Goal: Task Accomplishment & Management: Manage account settings

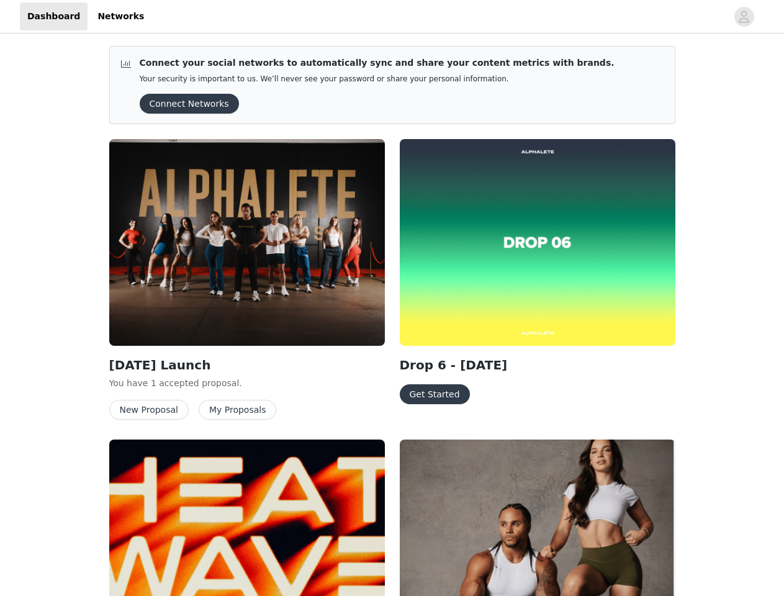
click at [392, 298] on div "Drop 6 - [DATE] Get Started" at bounding box center [537, 274] width 291 height 285
click at [392, 17] on div at bounding box center [439, 16] width 576 height 28
click at [744, 17] on icon "avatar" at bounding box center [744, 17] width 12 height 20
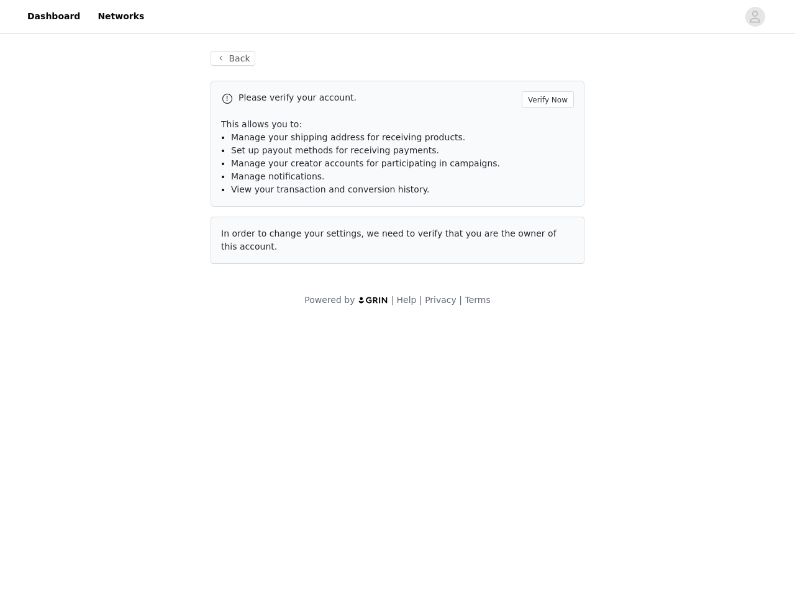
click at [247, 242] on div "In order to change your settings, we need to verify that you are the owner of t…" at bounding box center [397, 240] width 374 height 47
click at [147, 410] on body "Dashboard Networks Back Please verify your account. Verify Now This allows you …" at bounding box center [397, 298] width 795 height 596
click at [229, 410] on body "Dashboard Networks Back Please verify your account. Verify Now This allows you …" at bounding box center [397, 298] width 795 height 596
click at [538, 242] on div "In order to change your settings, we need to verify that you are the owner of t…" at bounding box center [397, 240] width 374 height 47
click at [432, 394] on body "Dashboard Networks Back Please verify your account. Verify Now This allows you …" at bounding box center [397, 298] width 795 height 596
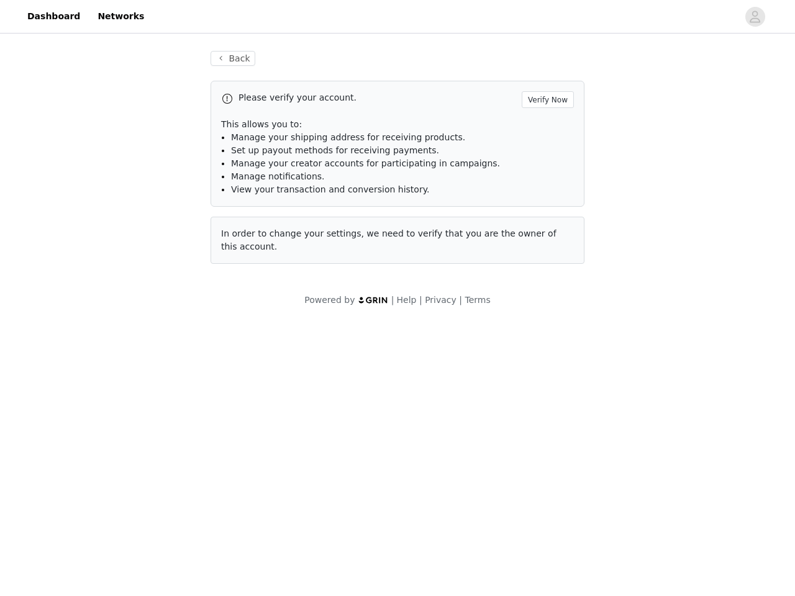
click at [247, 518] on body "Dashboard Networks Back Please verify your account. Verify Now This allows you …" at bounding box center [397, 298] width 795 height 596
